Goal: Task Accomplishment & Management: Use online tool/utility

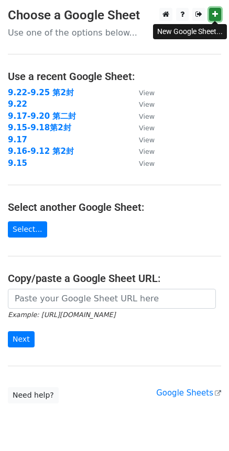
click at [215, 13] on icon at bounding box center [215, 13] width 6 height 7
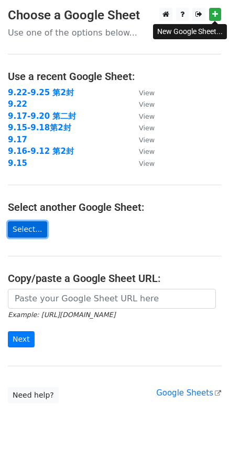
click at [35, 228] on link "Select..." at bounding box center [27, 229] width 39 height 16
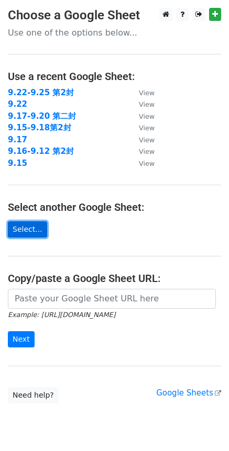
click at [24, 229] on link "Select..." at bounding box center [27, 229] width 39 height 16
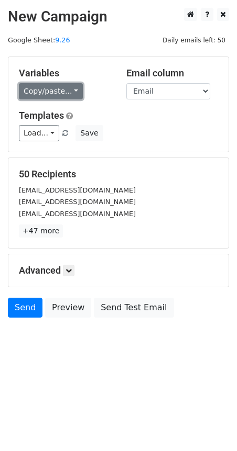
click at [73, 91] on link "Copy/paste..." at bounding box center [51, 91] width 64 height 16
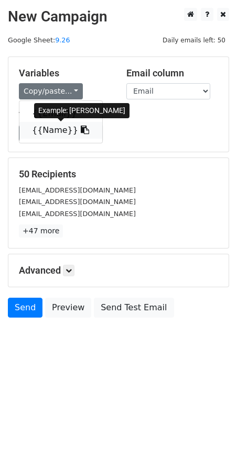
click at [60, 130] on link "{{Name}}" at bounding box center [60, 130] width 83 height 17
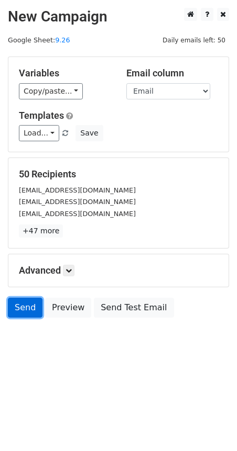
click at [22, 311] on link "Send" at bounding box center [25, 308] width 35 height 20
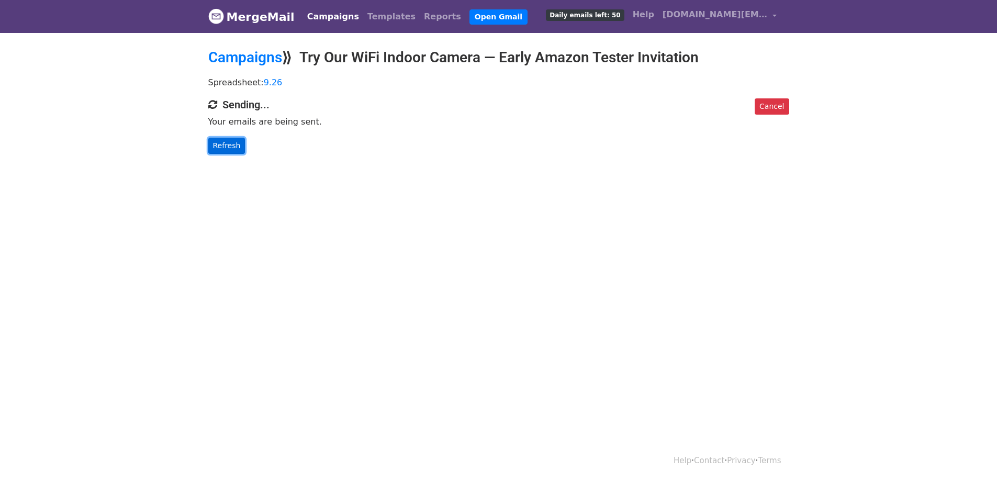
click at [228, 147] on link "Refresh" at bounding box center [226, 146] width 37 height 16
